Goal: Information Seeking & Learning: Learn about a topic

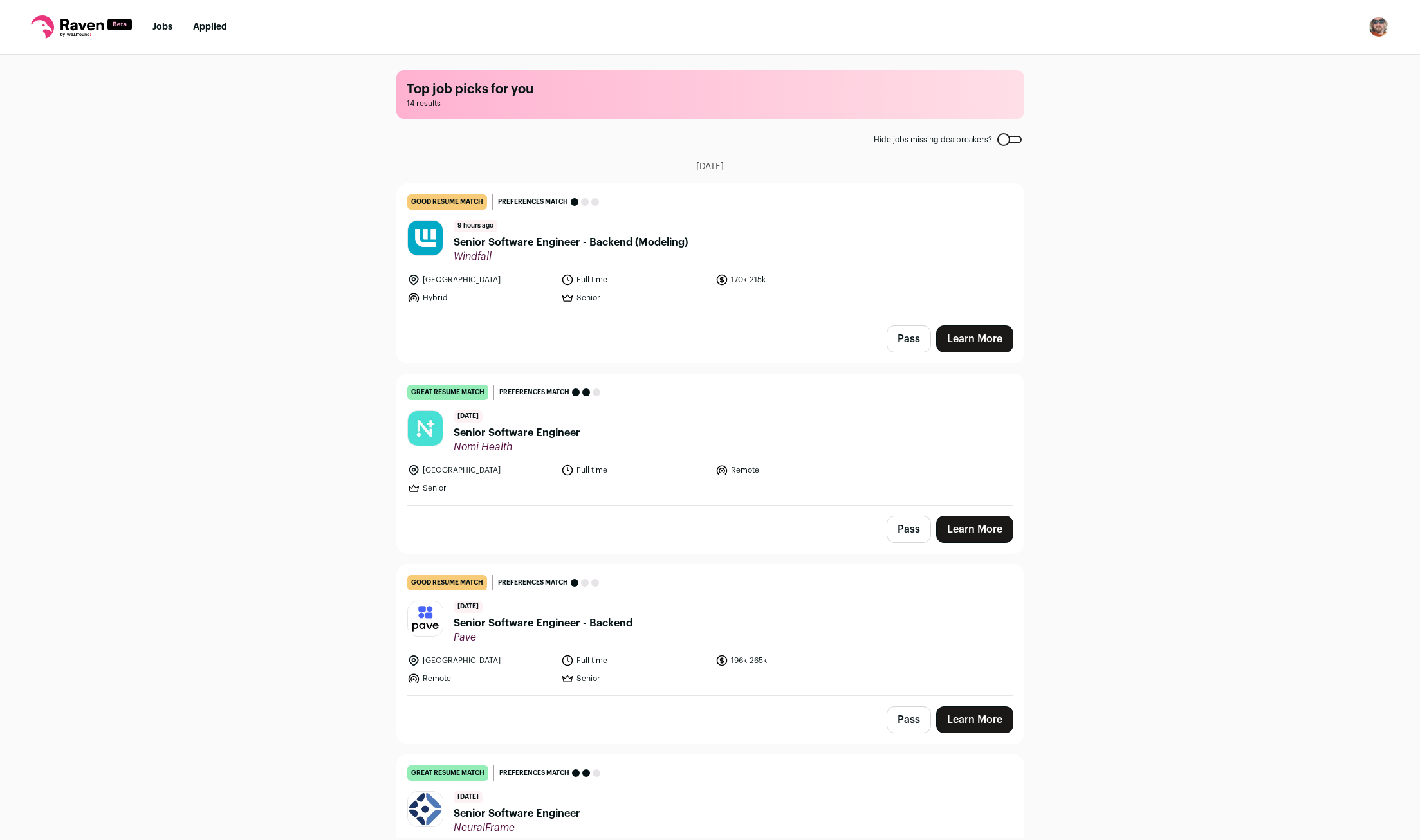
click at [965, 346] on link "Learn More" at bounding box center [975, 338] width 78 height 27
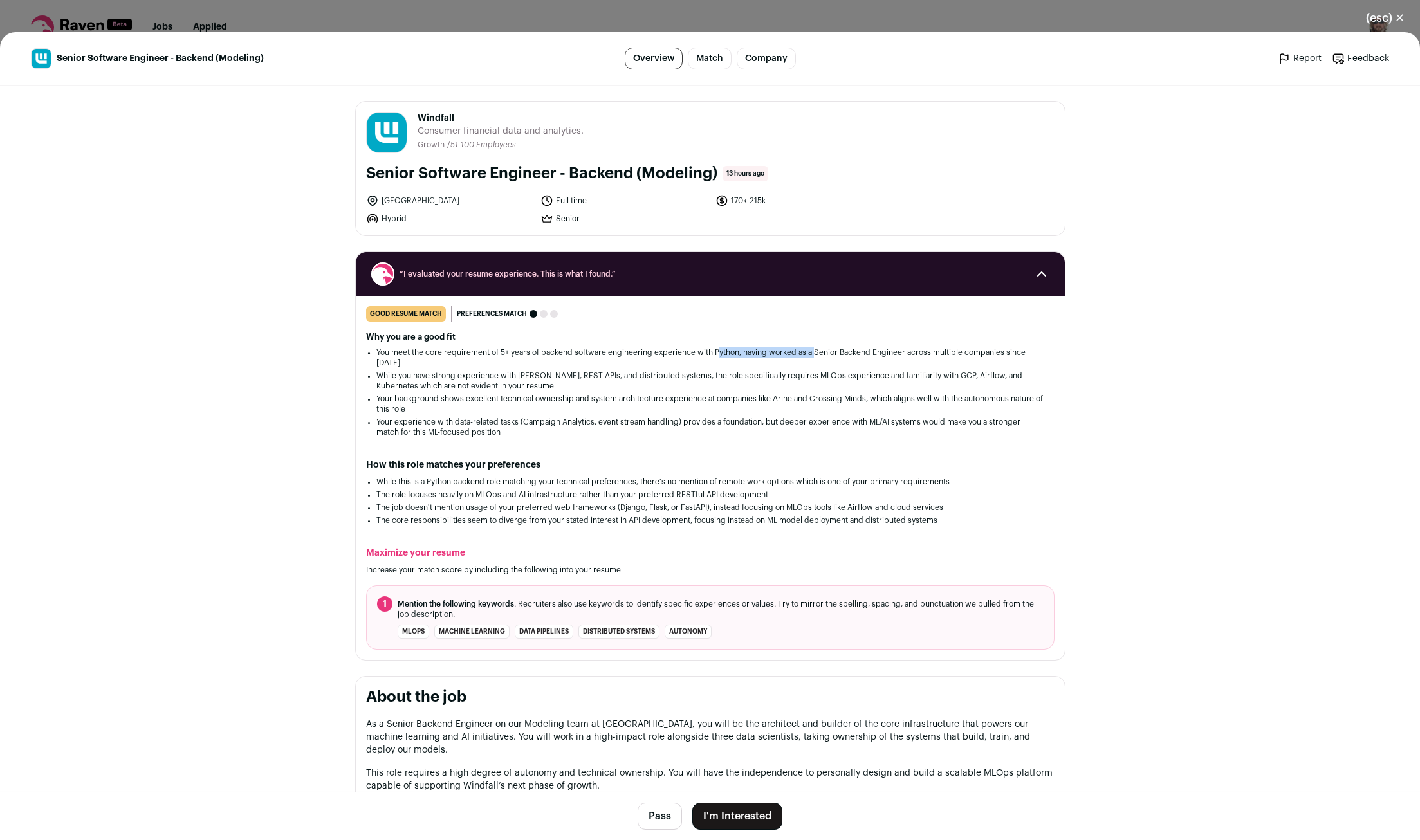
drag, startPoint x: 719, startPoint y: 353, endPoint x: 833, endPoint y: 352, distance: 114.0
click at [829, 352] on li "You meet the core requirement of 5+ years of backend software engineering exper…" at bounding box center [710, 357] width 668 height 20
drag, startPoint x: 876, startPoint y: 354, endPoint x: 972, endPoint y: 358, distance: 96.1
click at [967, 357] on li "You meet the core requirement of 5+ years of backend software engineering exper…" at bounding box center [710, 357] width 668 height 20
drag, startPoint x: 989, startPoint y: 354, endPoint x: 439, endPoint y: 367, distance: 550.2
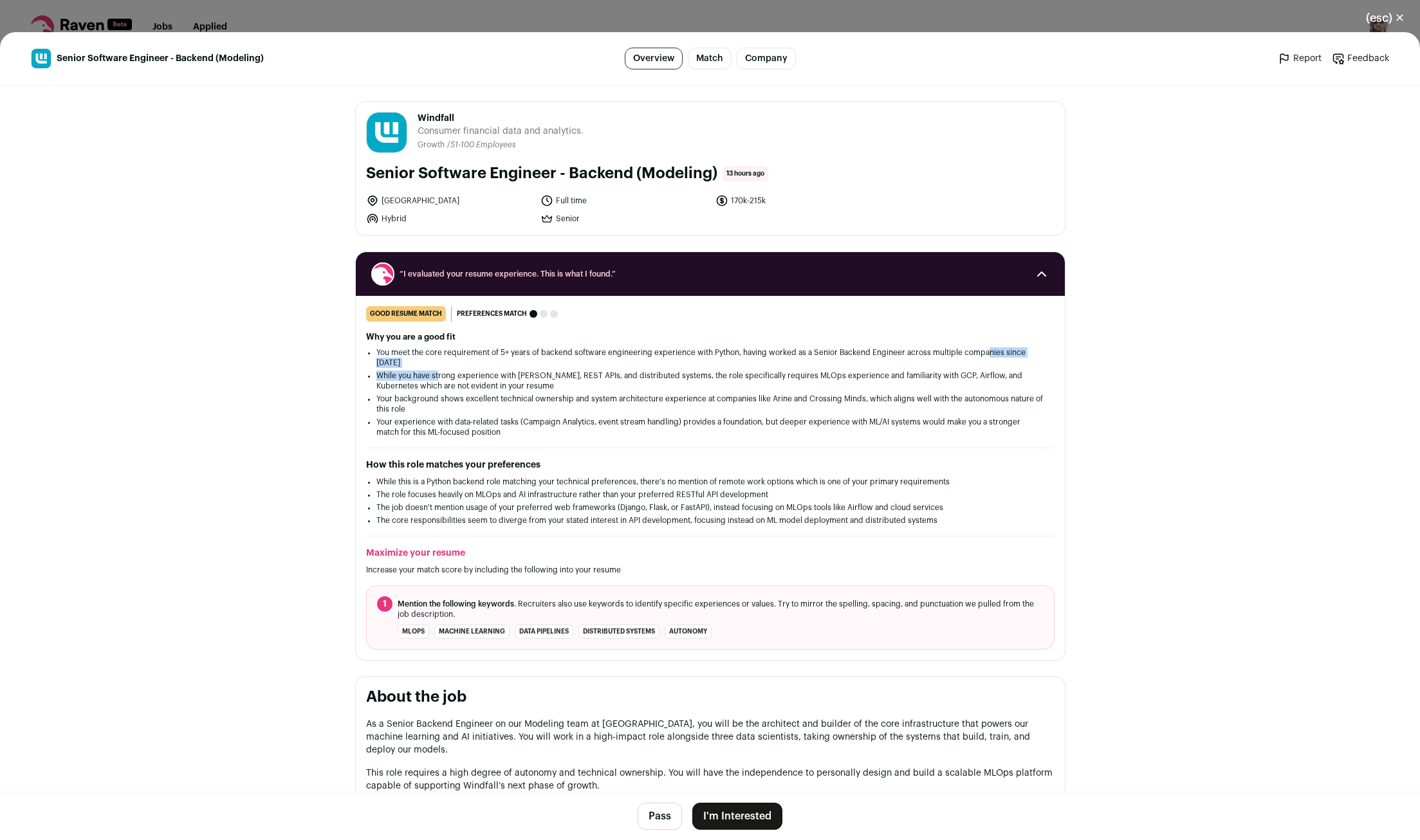
click at [439, 367] on ul "You meet the core requirement of 5+ years of backend software engineering exper…" at bounding box center [710, 392] width 668 height 90
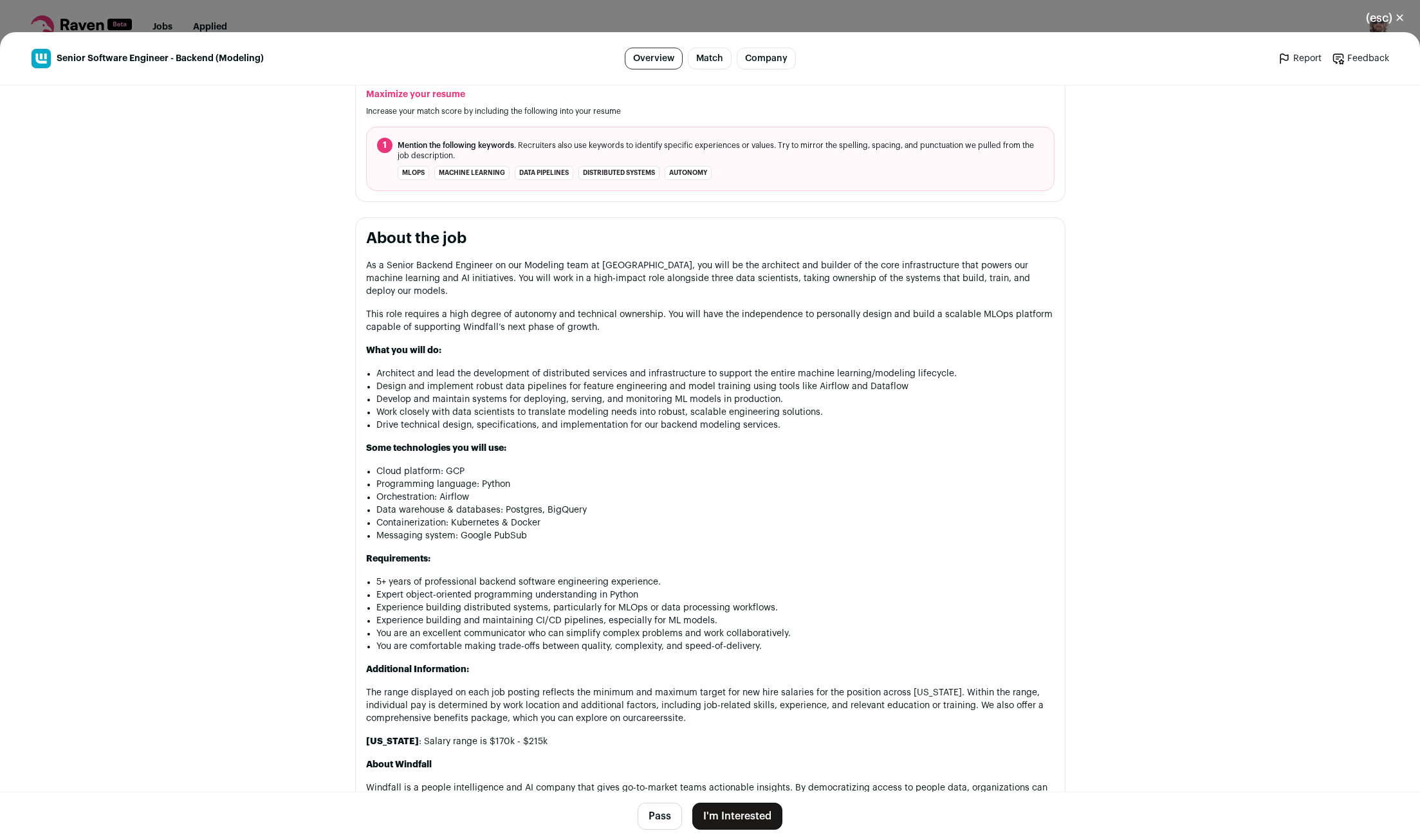
scroll to position [510, 0]
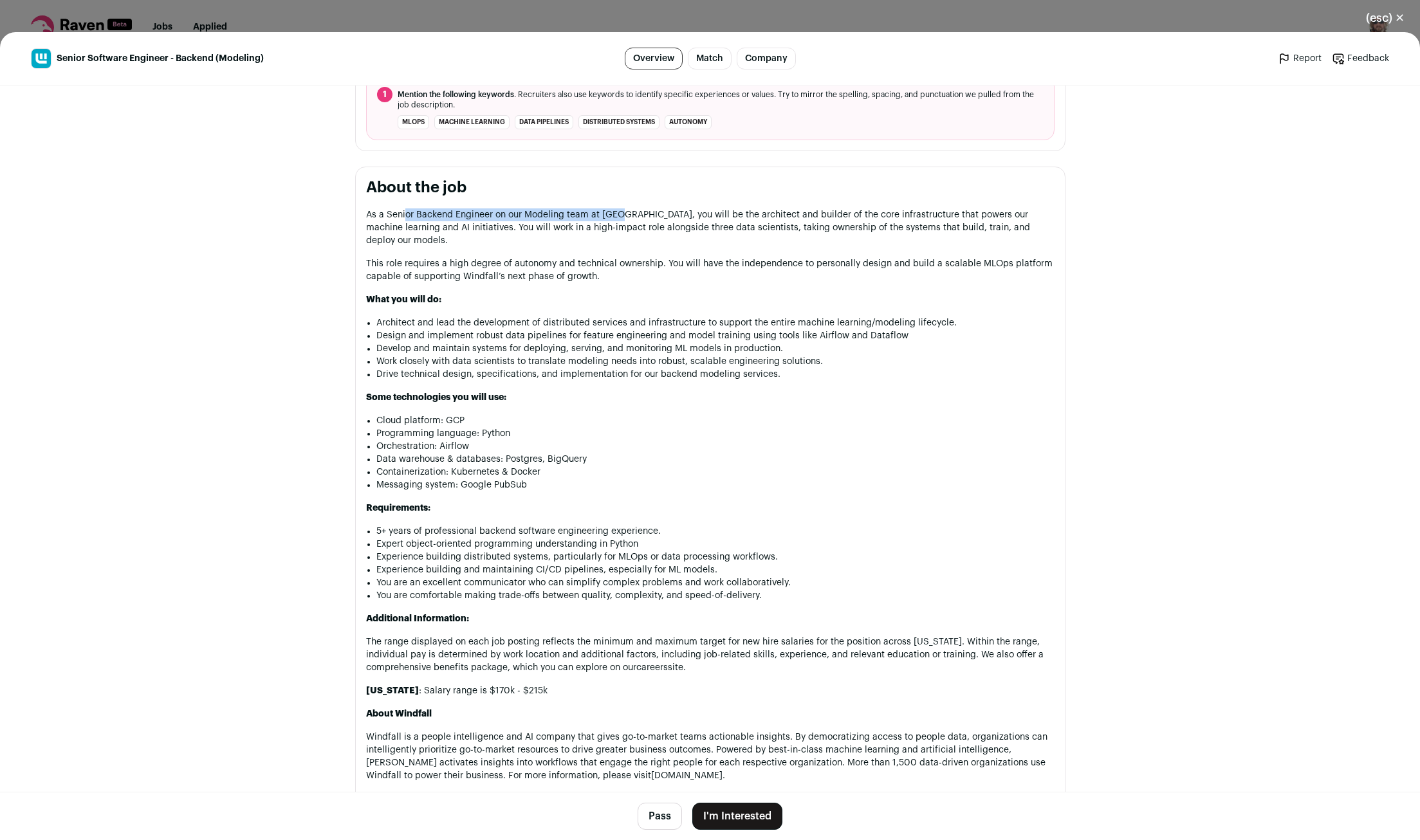
drag, startPoint x: 404, startPoint y: 202, endPoint x: 623, endPoint y: 201, distance: 219.0
click at [623, 209] on p "As a Senior Backend Engineer on our Modeling team at [GEOGRAPHIC_DATA], you wil…" at bounding box center [710, 228] width 689 height 38
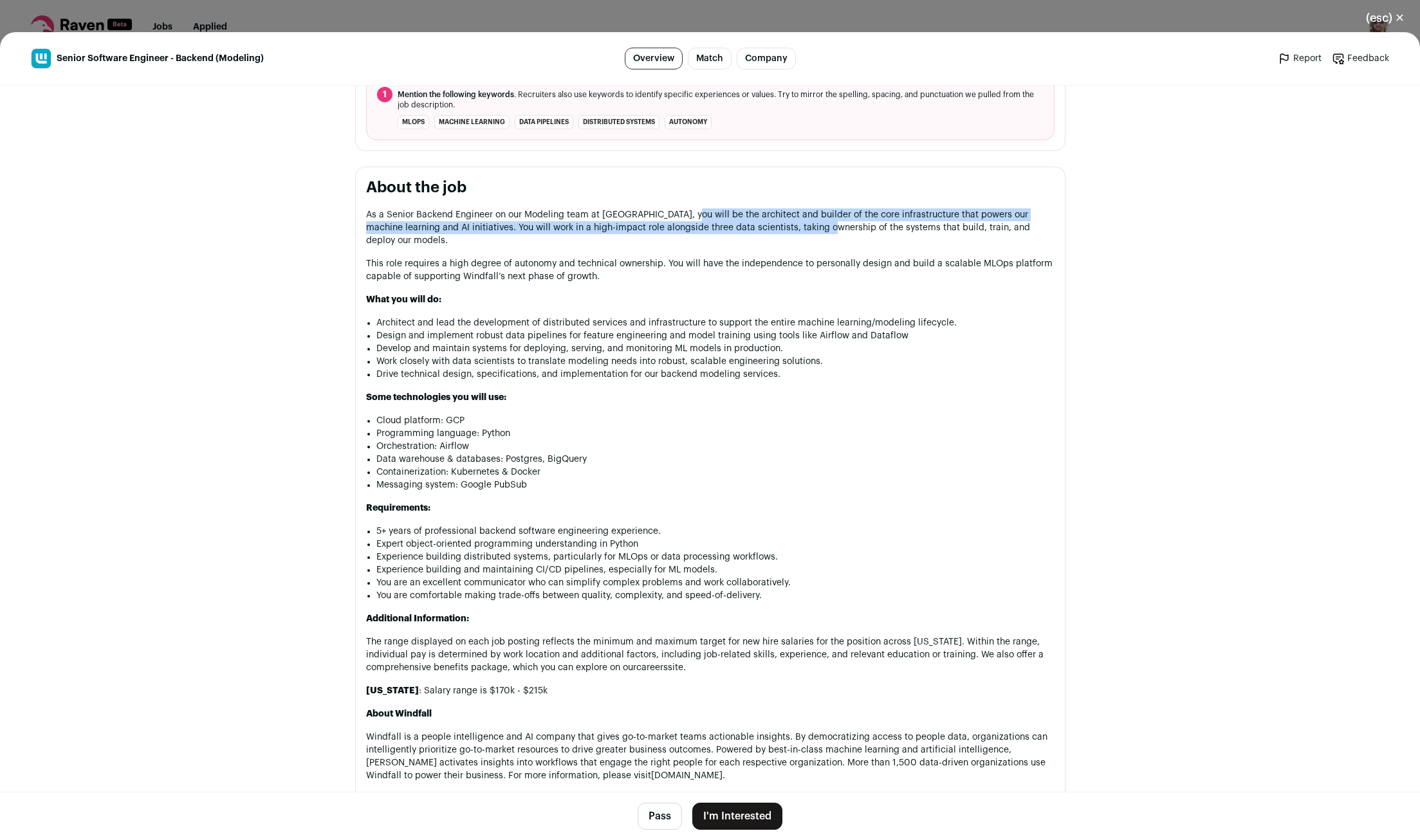
drag, startPoint x: 704, startPoint y: 212, endPoint x: 802, endPoint y: 214, distance: 98.0
click at [800, 214] on p "As a Senior Backend Engineer on our Modeling team at [GEOGRAPHIC_DATA], you wil…" at bounding box center [710, 228] width 689 height 38
click at [370, 220] on p "As a Senior Backend Engineer on our Modeling team at [GEOGRAPHIC_DATA], you wil…" at bounding box center [710, 228] width 689 height 38
drag, startPoint x: 490, startPoint y: 217, endPoint x: 691, endPoint y: 221, distance: 201.0
click at [674, 220] on p "As a Senior Backend Engineer on our Modeling team at [GEOGRAPHIC_DATA], you wil…" at bounding box center [710, 228] width 689 height 38
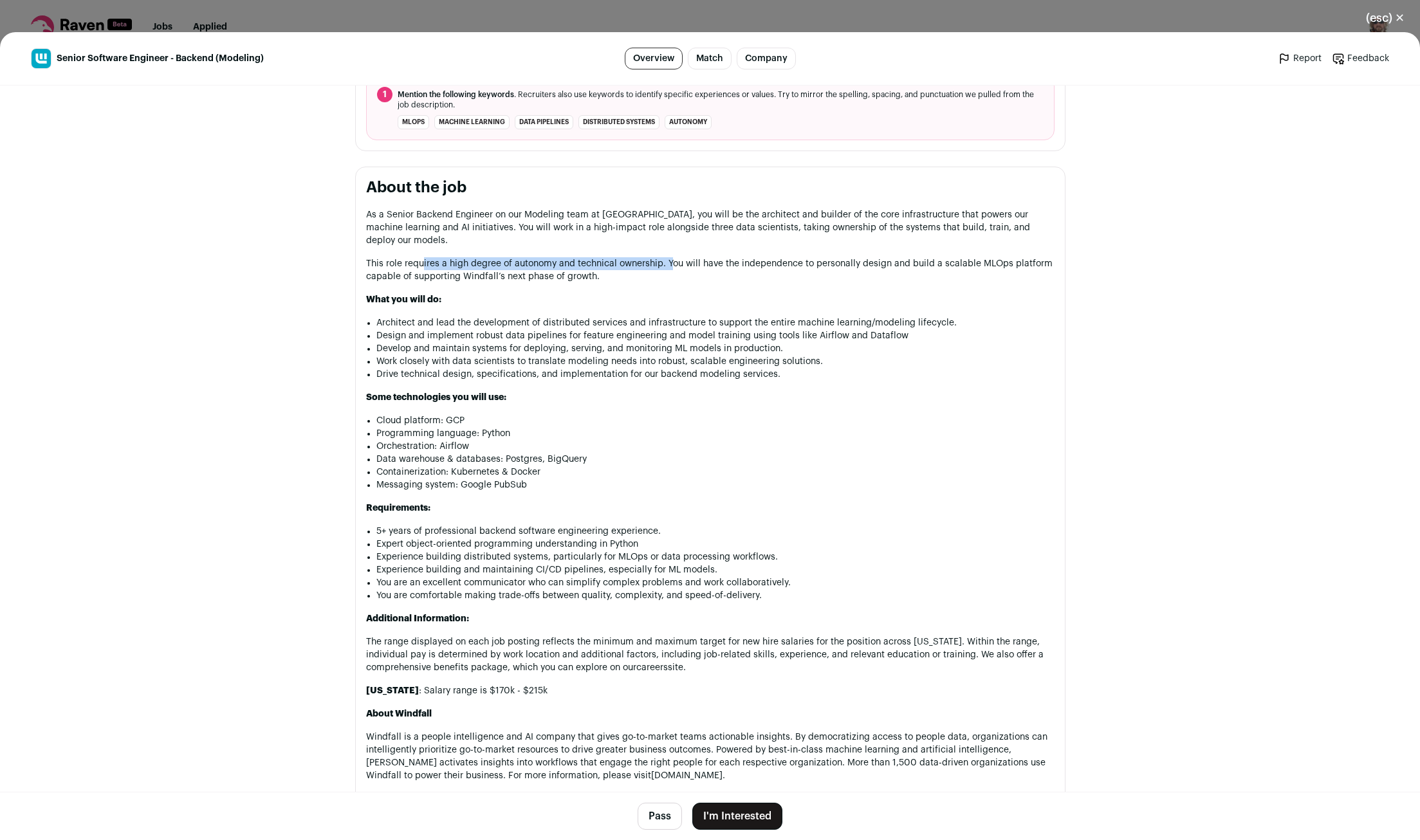
drag, startPoint x: 424, startPoint y: 241, endPoint x: 684, endPoint y: 246, distance: 260.0
click at [672, 257] on p "This role requires a high degree of autonomy and technical ownership. You will …" at bounding box center [710, 270] width 689 height 26
click at [660, 820] on button "Pass" at bounding box center [660, 816] width 44 height 27
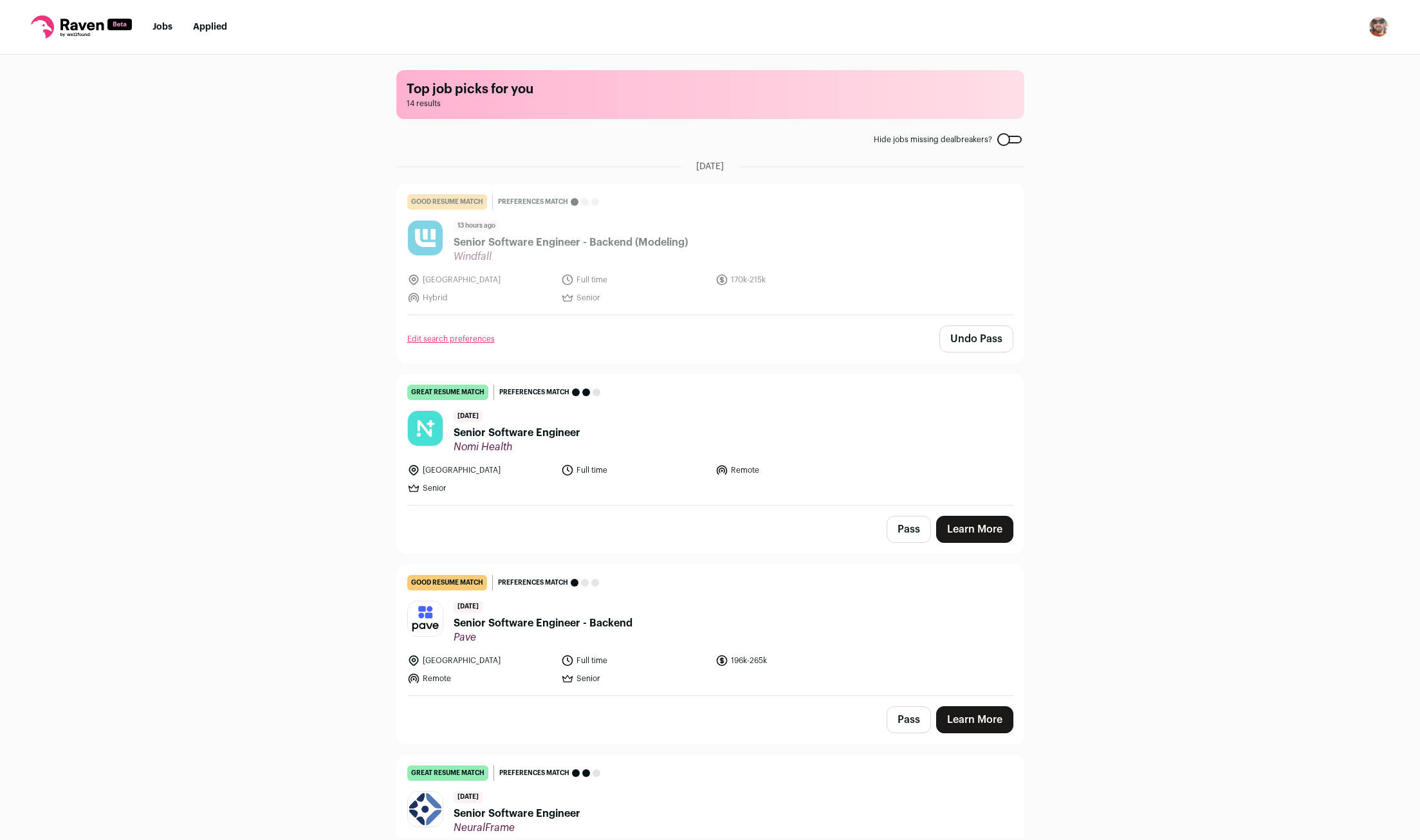
click at [962, 525] on link "Learn More" at bounding box center [975, 529] width 78 height 27
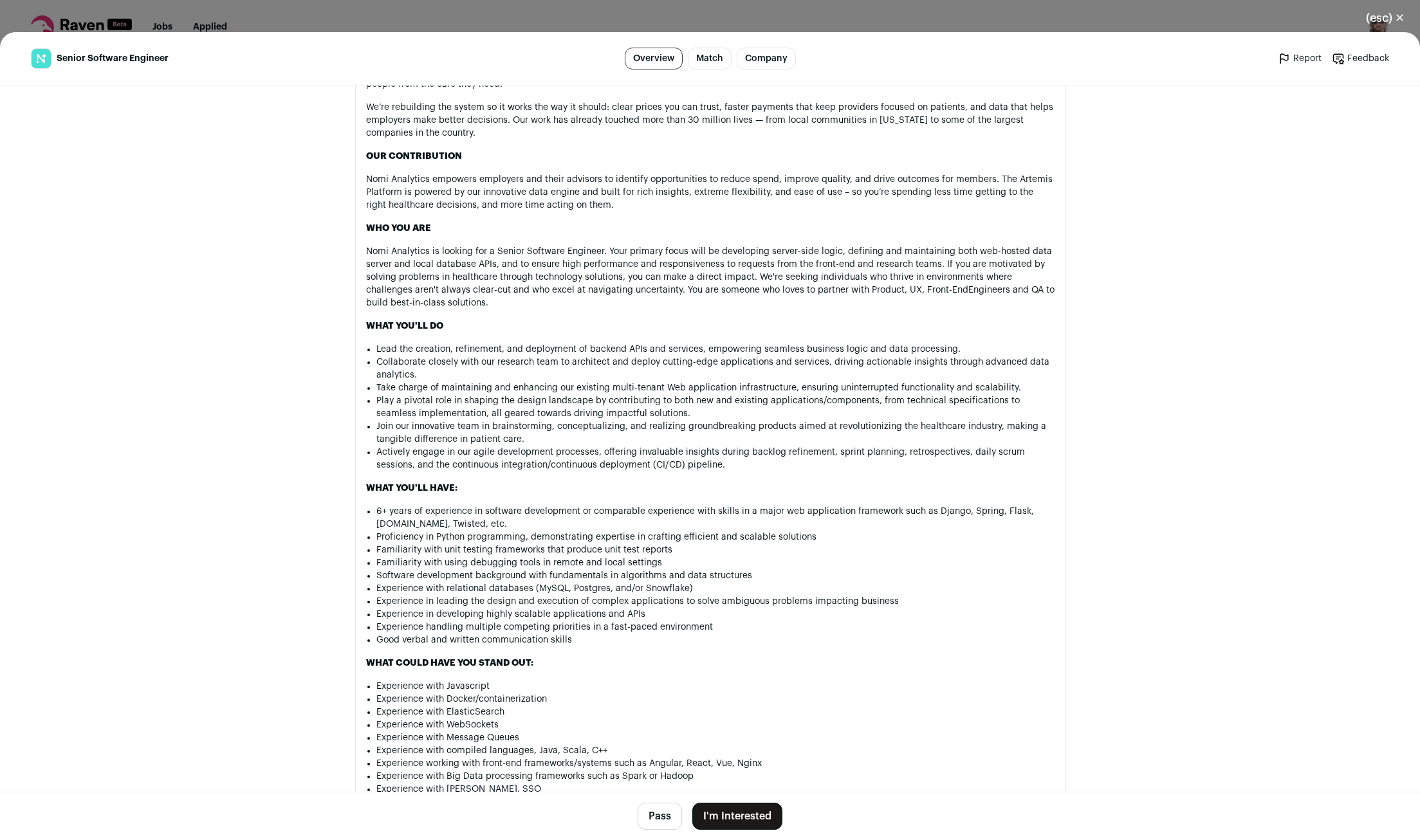
scroll to position [679, 0]
drag, startPoint x: 671, startPoint y: 344, endPoint x: 882, endPoint y: 344, distance: 211.0
click at [859, 344] on li "Lead the creation, refinement, and deployment of backend APIs and services, emp…" at bounding box center [715, 348] width 678 height 13
drag, startPoint x: 397, startPoint y: 360, endPoint x: 611, endPoint y: 362, distance: 214.0
click at [611, 362] on li "Collaborate closely with our research team to architect and deploy cutting-edge…" at bounding box center [715, 367] width 678 height 26
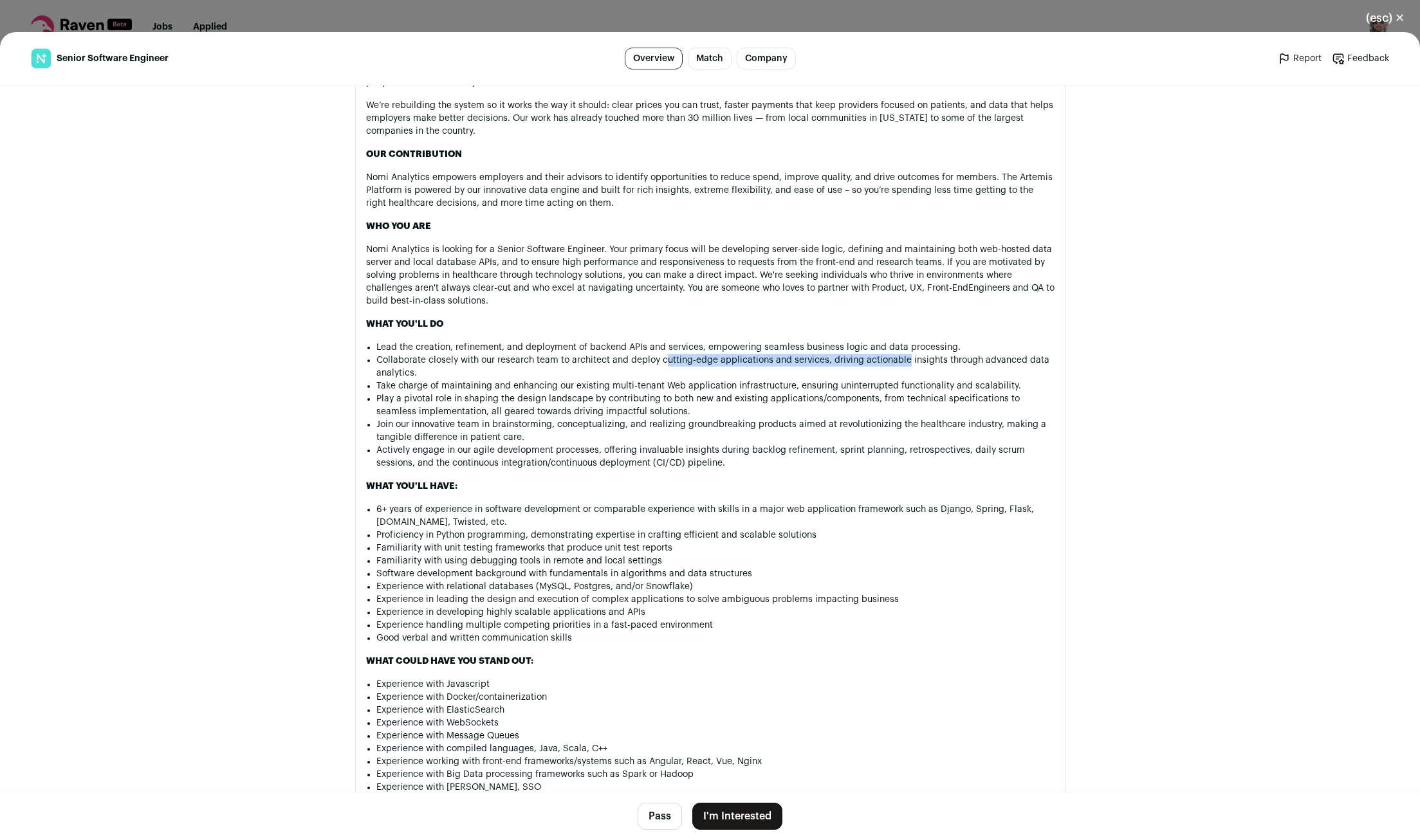
drag, startPoint x: 667, startPoint y: 364, endPoint x: 908, endPoint y: 363, distance: 241.0
click at [906, 363] on li "Collaborate closely with our research team to architect and deploy cutting-edge…" at bounding box center [715, 367] width 678 height 26
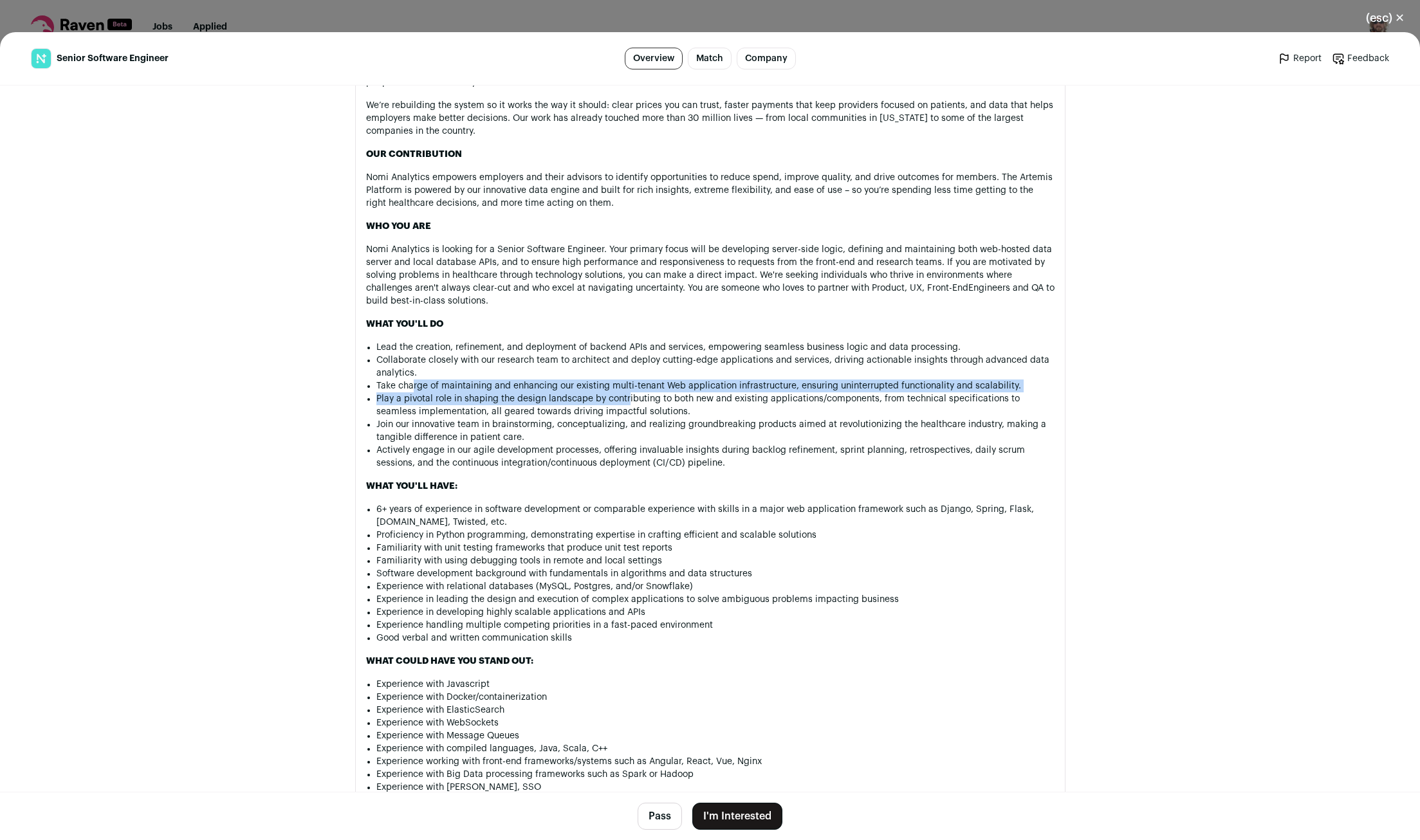
drag, startPoint x: 610, startPoint y: 398, endPoint x: 660, endPoint y: 399, distance: 50.0
click at [642, 399] on ul "Lead the creation, refinement, and deployment of backend APIs and services, emp…" at bounding box center [715, 406] width 678 height 129
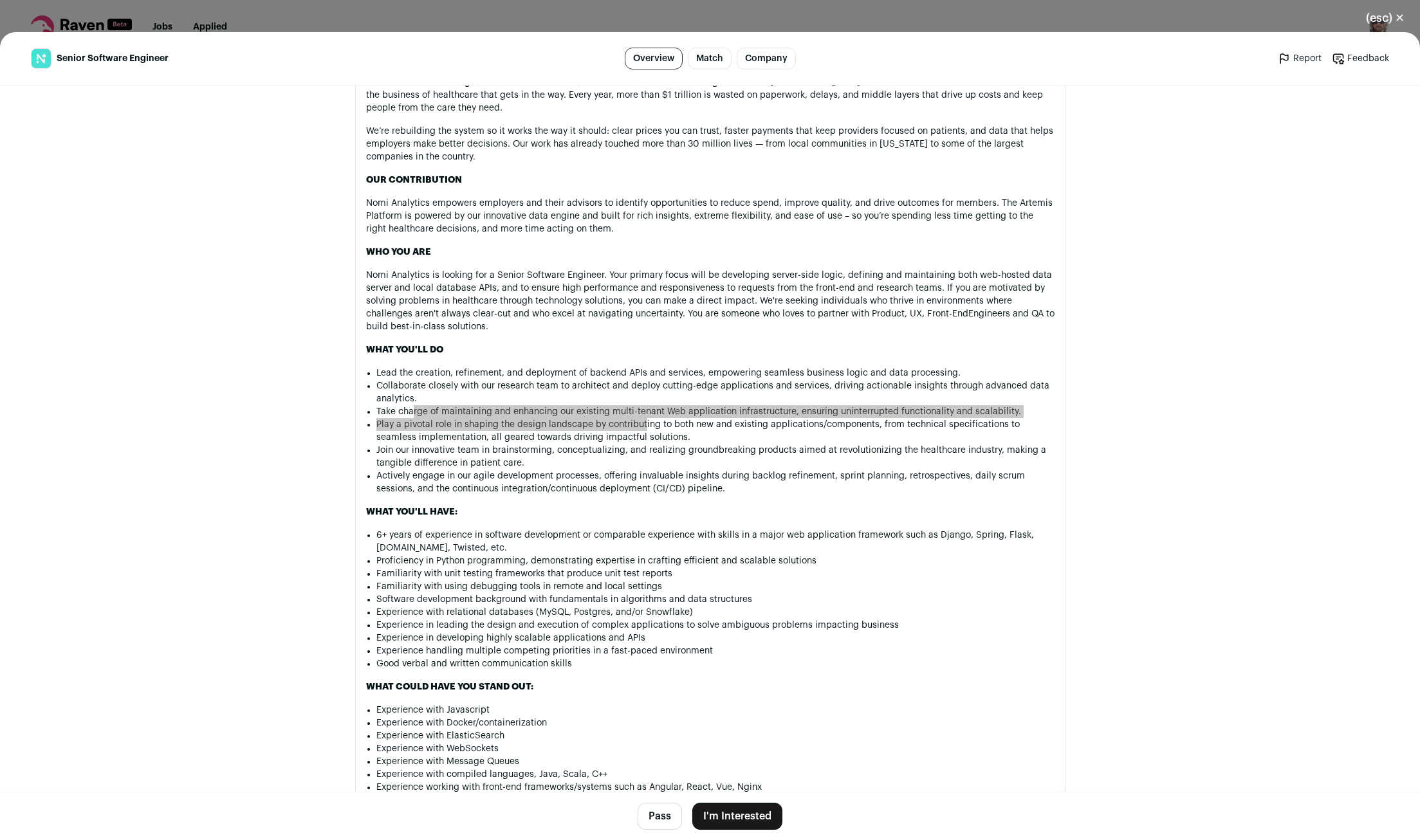
scroll to position [706, 0]
